Goal: Task Accomplishment & Management: Use online tool/utility

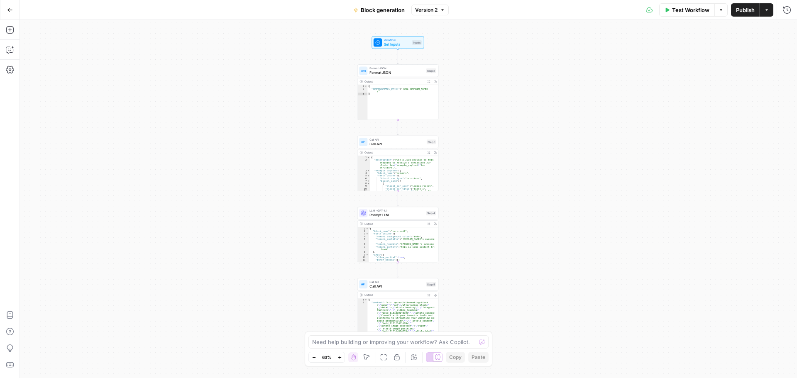
click at [503, 111] on div "Workflow Set Inputs Inputs Format JSON Format JSON Step 2 Output Expand Output …" at bounding box center [408, 199] width 777 height 358
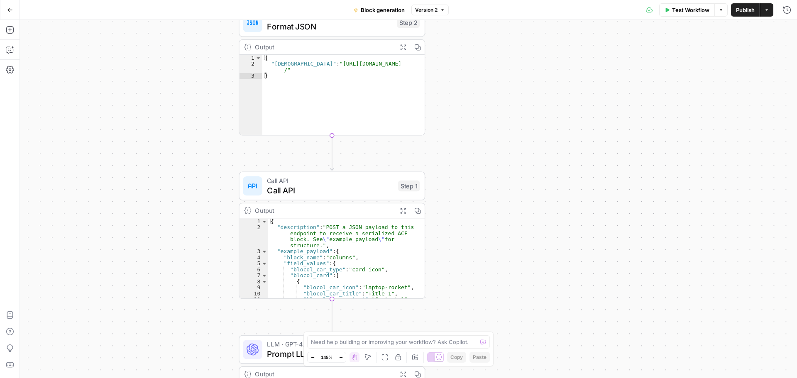
drag, startPoint x: 461, startPoint y: 103, endPoint x: 511, endPoint y: 167, distance: 82.2
click at [515, 203] on div "Workflow Set Inputs Inputs Format JSON Format JSON Step 2 Output Expand Output …" at bounding box center [408, 199] width 777 height 358
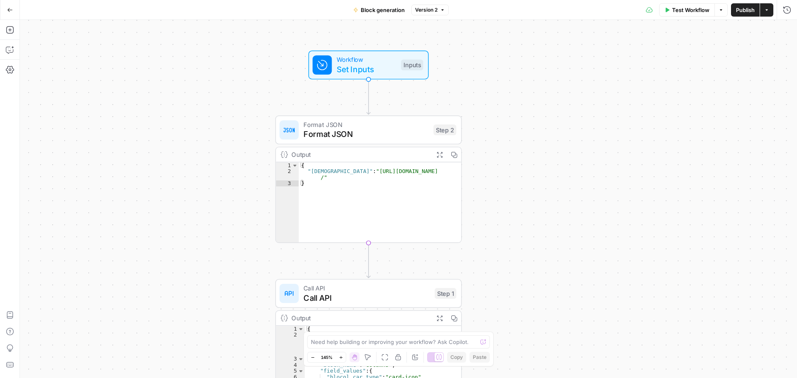
drag, startPoint x: 473, startPoint y: 95, endPoint x: 508, endPoint y: 210, distance: 119.8
click at [508, 210] on div "Workflow Set Inputs Inputs Format JSON Format JSON Step 2 Output Expand Output …" at bounding box center [408, 199] width 777 height 358
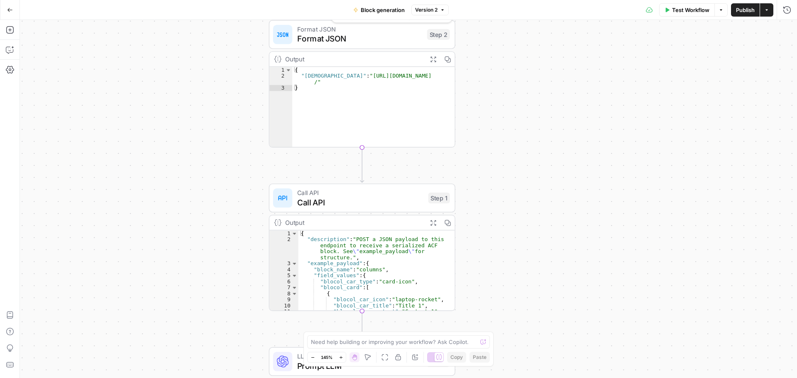
click at [344, 41] on span "Format JSON" at bounding box center [359, 39] width 125 height 12
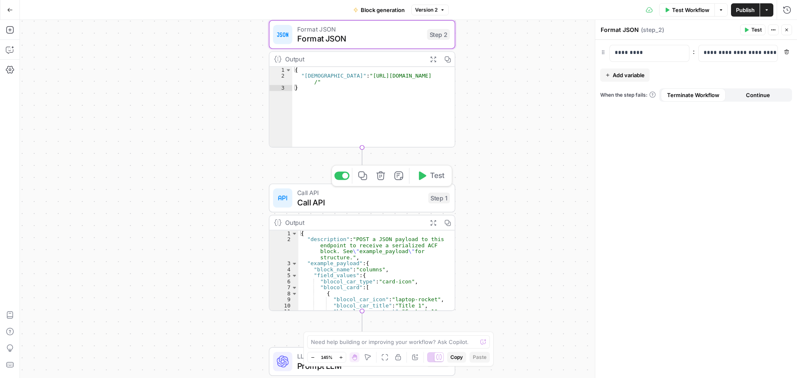
click at [330, 204] on span "Call API" at bounding box center [360, 202] width 126 height 12
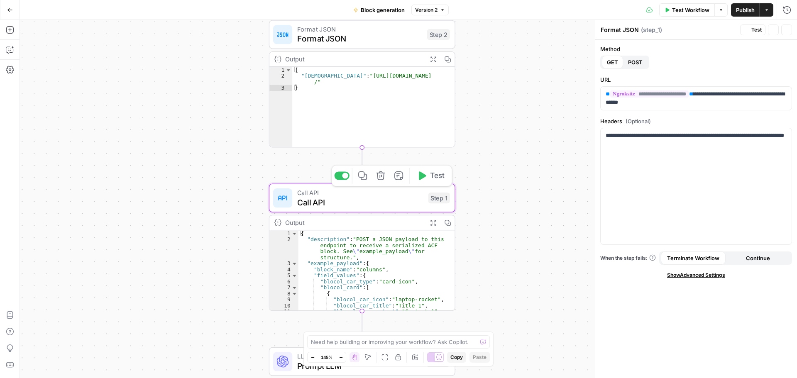
type textarea "Call API"
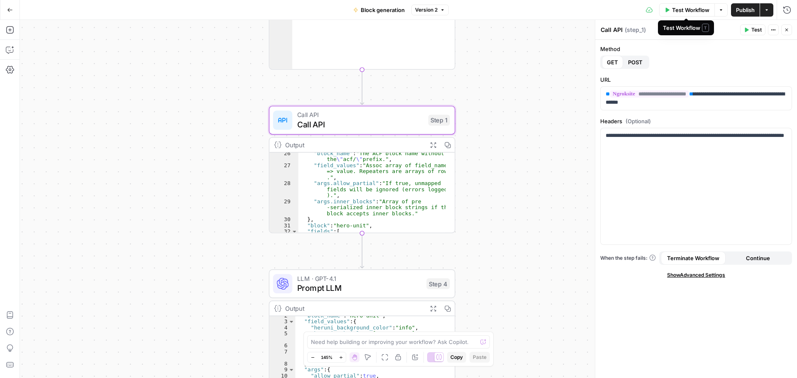
scroll to position [118, 0]
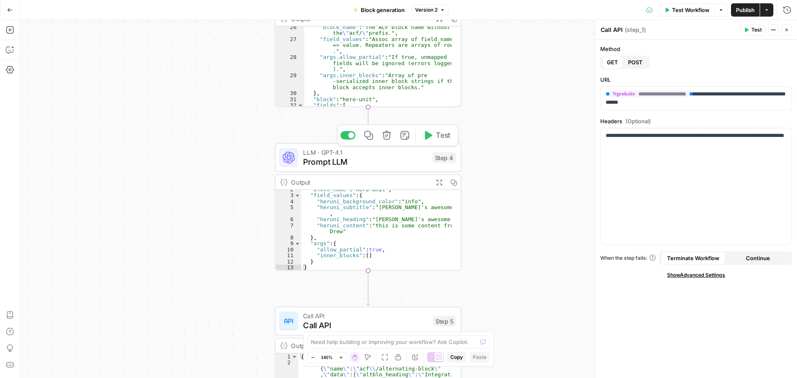
click at [323, 165] on span "Prompt LLM" at bounding box center [365, 162] width 125 height 12
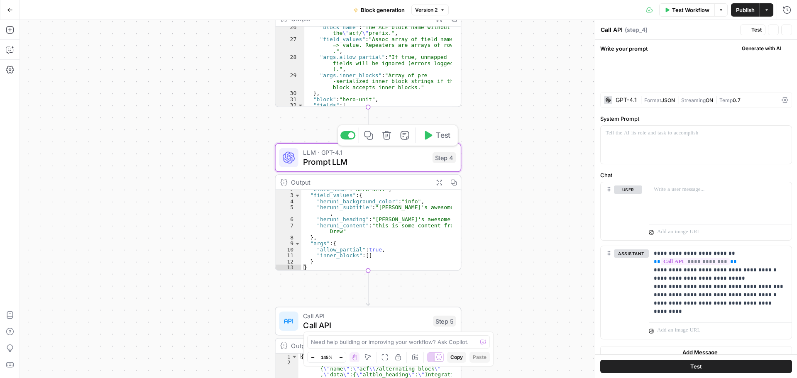
type textarea "Prompt LLM"
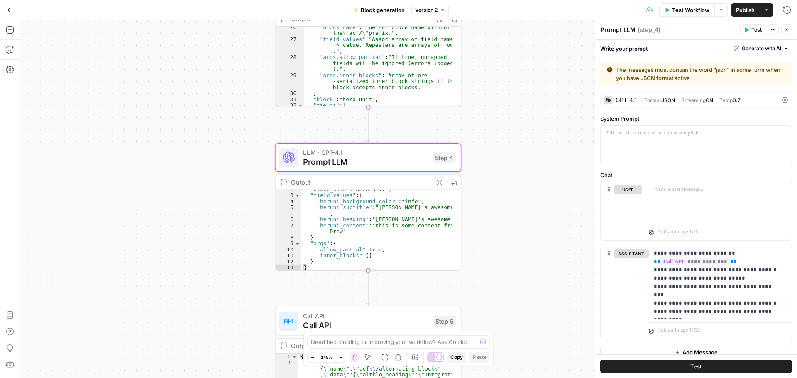
click at [636, 98] on div "GPT-4.1" at bounding box center [626, 100] width 21 height 6
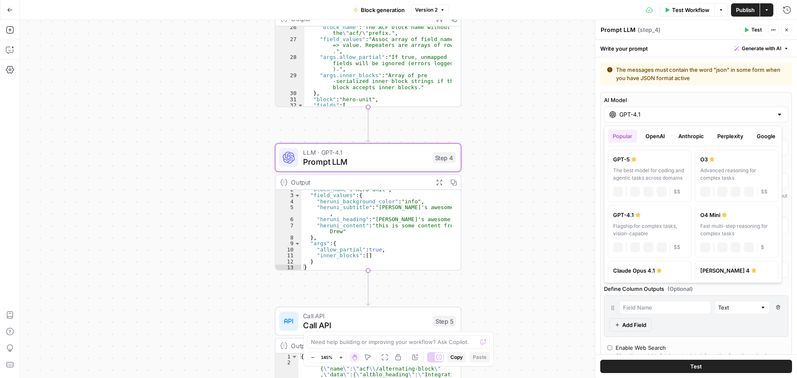
click at [643, 114] on input "GPT-4.1" at bounding box center [696, 114] width 154 height 8
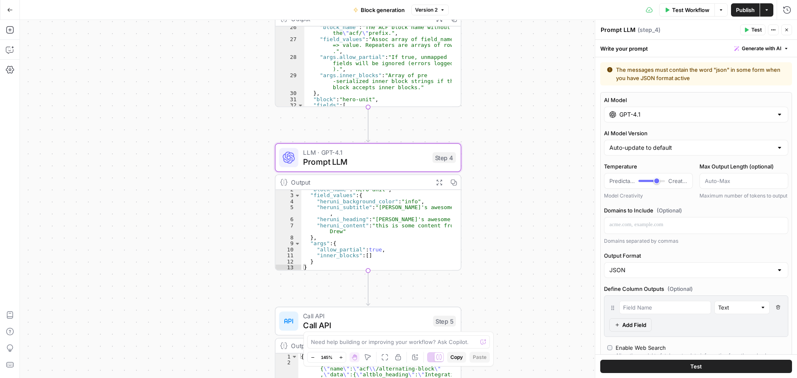
click at [652, 96] on label "AI Model" at bounding box center [696, 100] width 184 height 8
click at [652, 110] on input "GPT-4.1" at bounding box center [696, 114] width 154 height 8
click at [656, 54] on div "Write your prompt Generate with AI" at bounding box center [696, 48] width 202 height 17
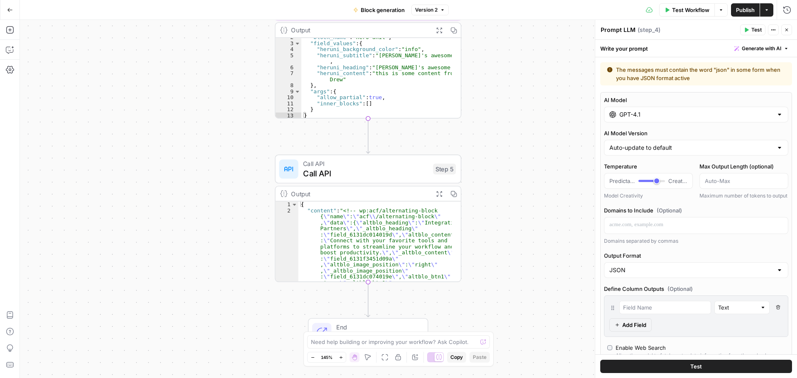
click at [308, 186] on div "Output Expand Output Copy 1 2 { "content" : "<!-- wp:acf/alternating-block { \"…" at bounding box center [368, 234] width 186 height 96
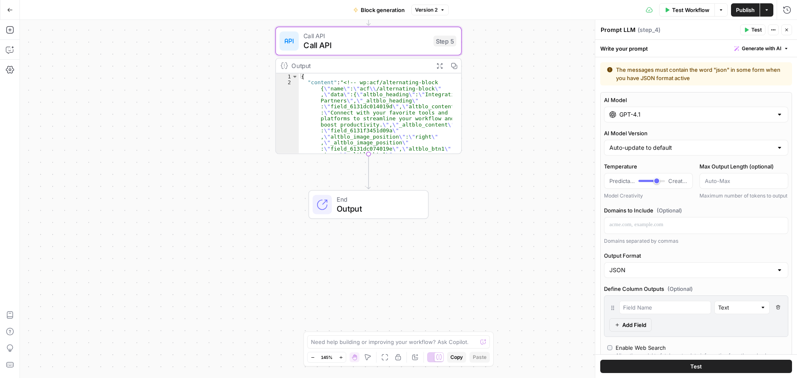
click at [342, 68] on div "Output" at bounding box center [359, 66] width 137 height 10
click at [393, 46] on span "Call API" at bounding box center [365, 45] width 125 height 12
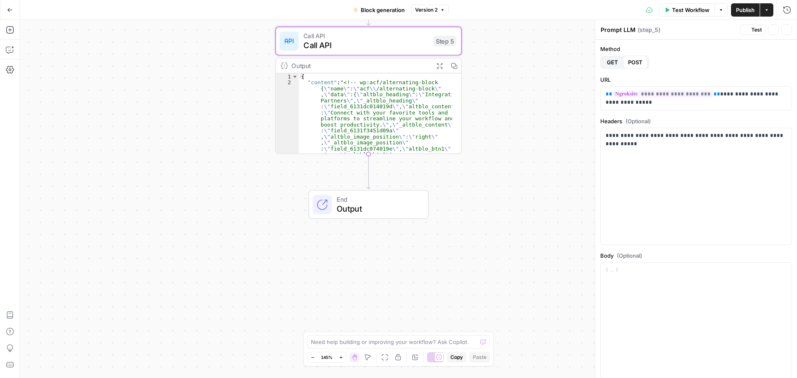
type textarea "Call API"
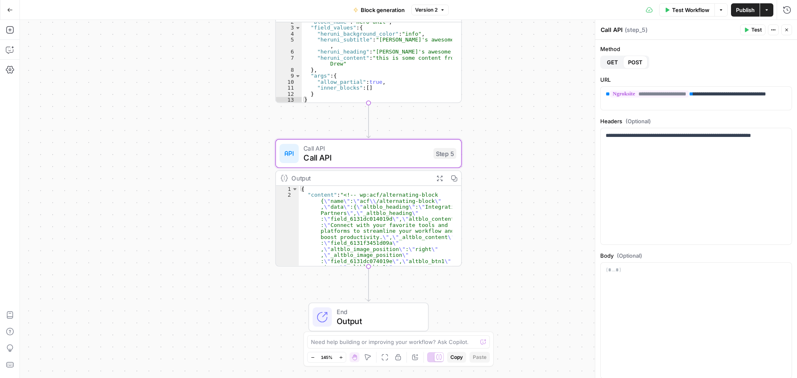
click at [10, 13] on button "Go Back" at bounding box center [9, 9] width 15 height 15
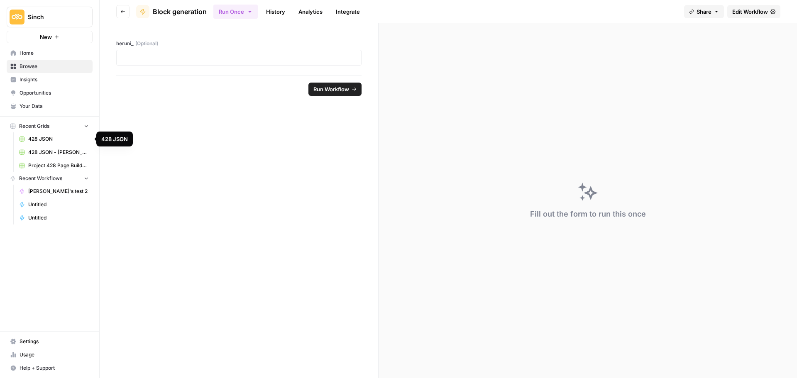
click at [58, 135] on link "428 JSON" at bounding box center [53, 138] width 77 height 13
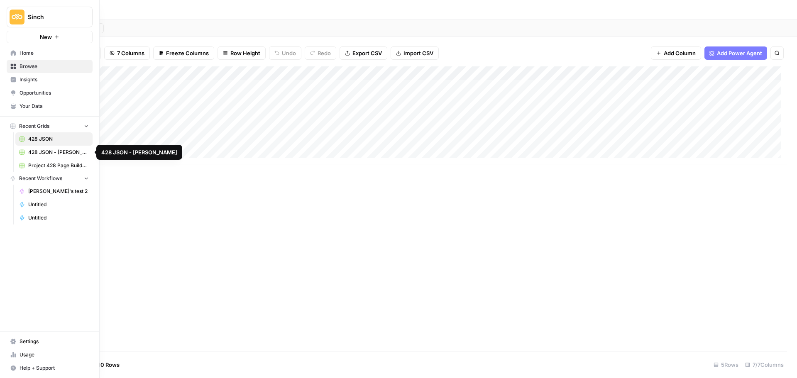
click at [49, 156] on span "428 JSON - [PERSON_NAME]" at bounding box center [58, 152] width 61 height 7
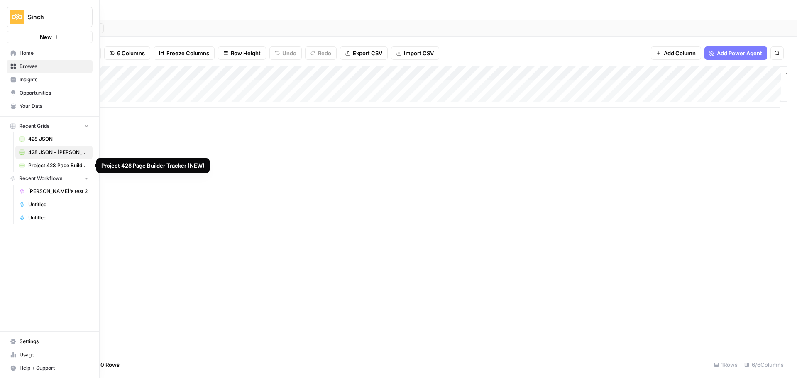
click at [52, 162] on span "Project 428 Page Builder Tracker (NEW)" at bounding box center [58, 165] width 61 height 7
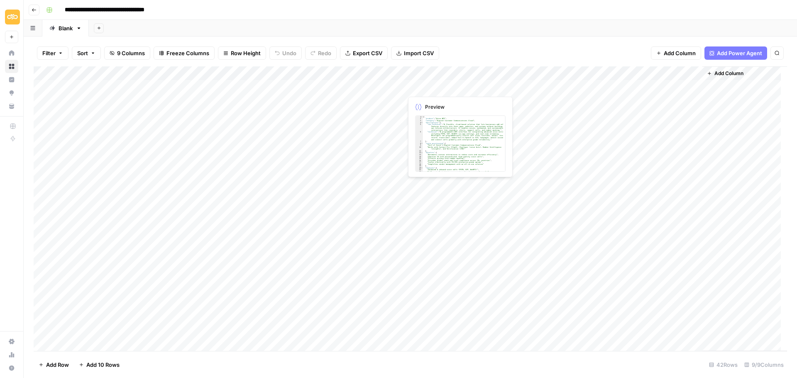
click at [431, 85] on div "Add Column" at bounding box center [410, 208] width 753 height 285
drag, startPoint x: 631, startPoint y: 96, endPoint x: 731, endPoint y: 98, distance: 100.5
click at [731, 98] on div "Add Column" at bounding box center [410, 208] width 753 height 285
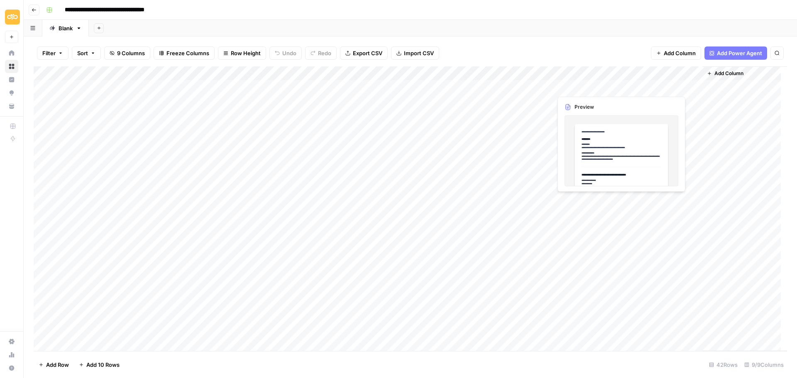
drag, startPoint x: 731, startPoint y: 98, endPoint x: 581, endPoint y: 88, distance: 150.6
click at [581, 88] on div "Add Column" at bounding box center [410, 208] width 753 height 285
drag, startPoint x: 581, startPoint y: 88, endPoint x: 590, endPoint y: 106, distance: 20.4
click at [590, 106] on div "Add Column" at bounding box center [410, 208] width 753 height 285
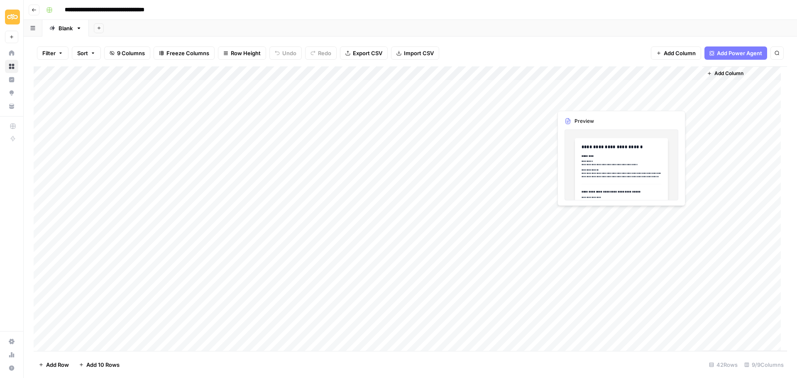
click at [590, 106] on div "Add Column" at bounding box center [410, 208] width 753 height 285
drag, startPoint x: 590, startPoint y: 106, endPoint x: 581, endPoint y: 87, distance: 21.5
click at [581, 87] on div "Add Column" at bounding box center [410, 208] width 753 height 285
drag, startPoint x: 581, startPoint y: 87, endPoint x: 609, endPoint y: 88, distance: 28.7
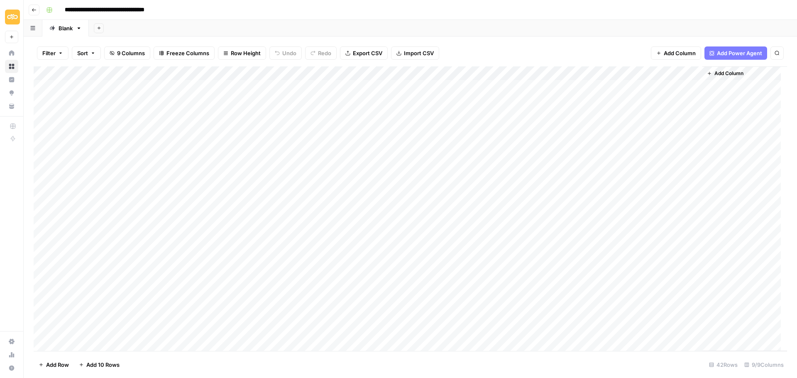
click at [609, 88] on div "Add Column" at bounding box center [410, 208] width 753 height 285
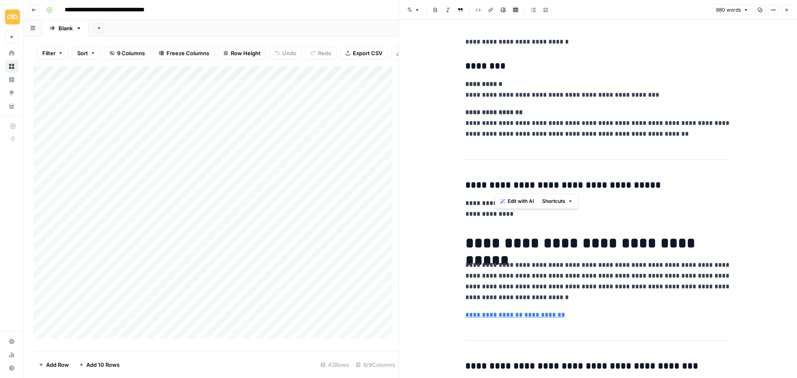
drag, startPoint x: 609, startPoint y: 88, endPoint x: 560, endPoint y: 181, distance: 104.9
click at [552, 134] on p "**********" at bounding box center [598, 123] width 266 height 32
drag, startPoint x: 552, startPoint y: 134, endPoint x: 474, endPoint y: 83, distance: 93.7
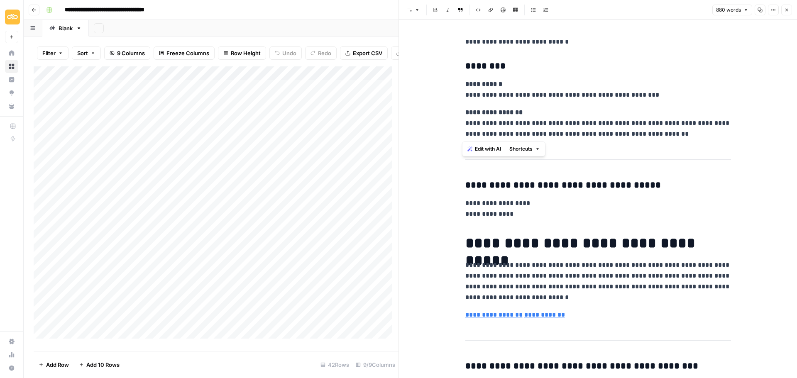
click at [474, 83] on strong "**********" at bounding box center [483, 84] width 37 height 6
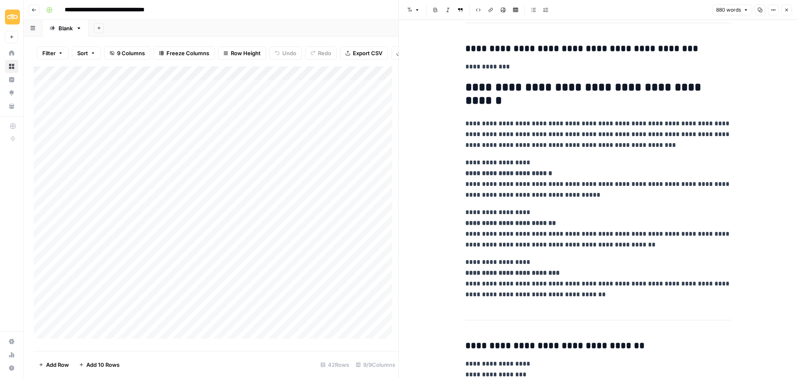
scroll to position [308, 0]
